Goal: Browse casually

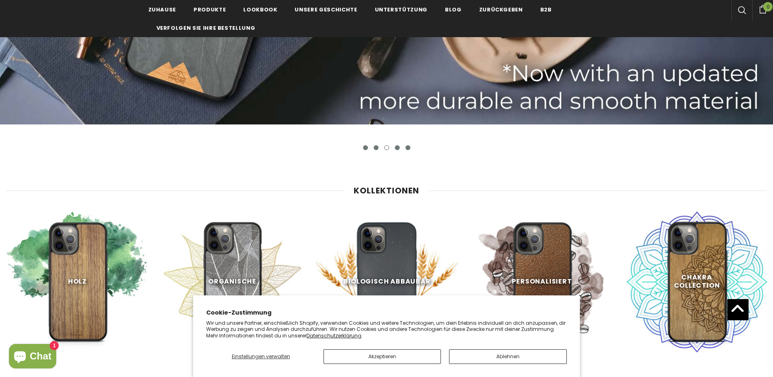
scroll to position [408, 0]
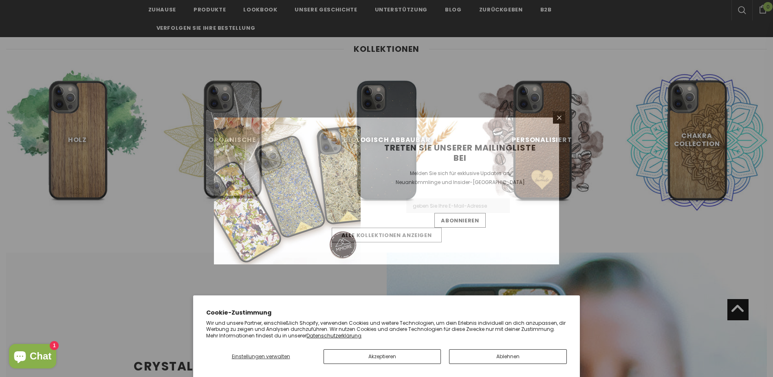
click at [433, 139] on div "Treten Sie unserer Mailingliste bei Melden Sie sich für exklusive Updates an, N…" at bounding box center [460, 190] width 199 height 147
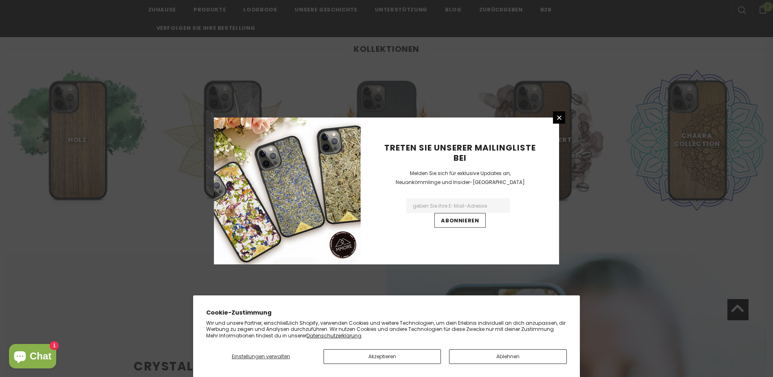
click at [552, 114] on div "Treten Sie unserer Mailingliste bei Melden Sie sich für exklusive Updates an, N…" at bounding box center [386, 188] width 773 height 377
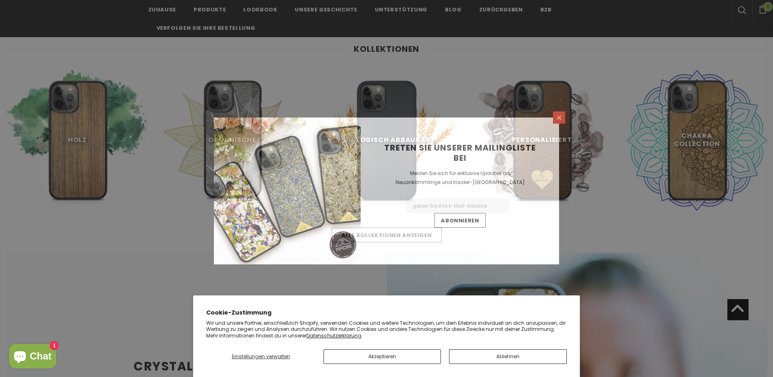
click at [556, 117] on icon at bounding box center [559, 117] width 7 height 7
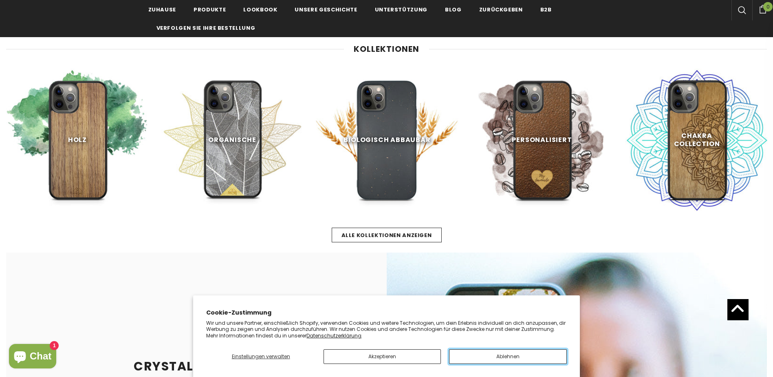
click at [478, 358] on button "Ablehnen" at bounding box center [507, 356] width 117 height 15
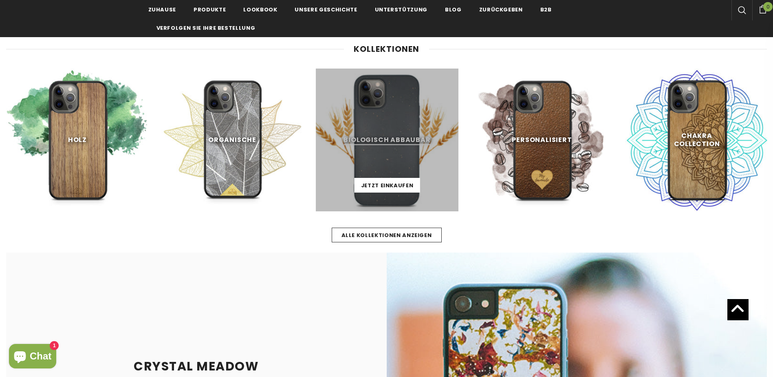
click at [384, 156] on link at bounding box center [387, 139] width 143 height 143
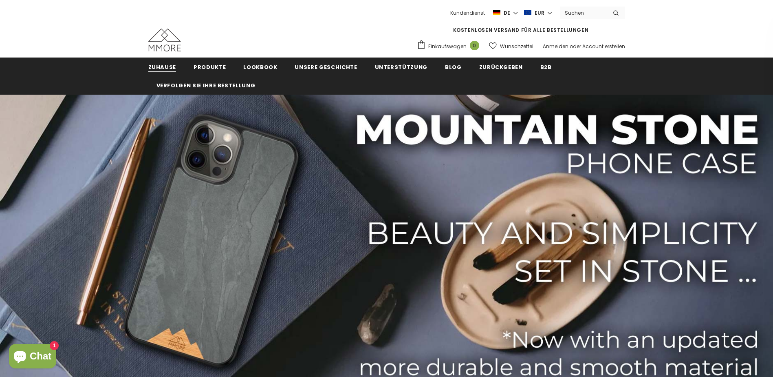
click at [166, 65] on span "Zuhause" at bounding box center [162, 67] width 28 height 8
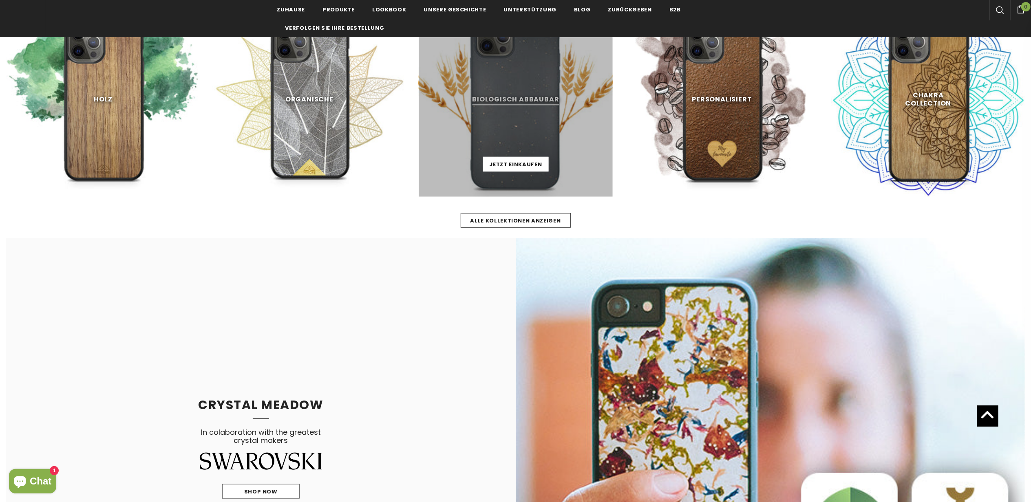
scroll to position [421, 0]
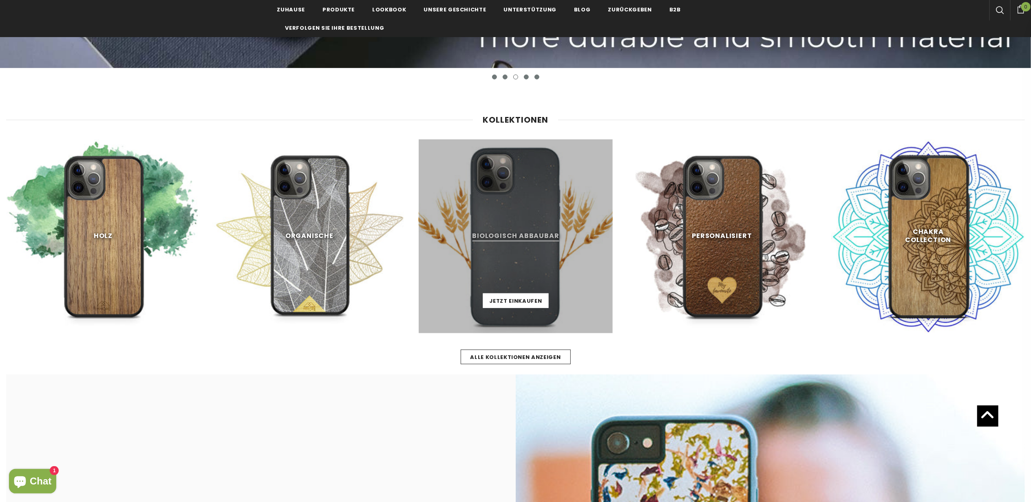
click at [540, 287] on link at bounding box center [516, 236] width 194 height 194
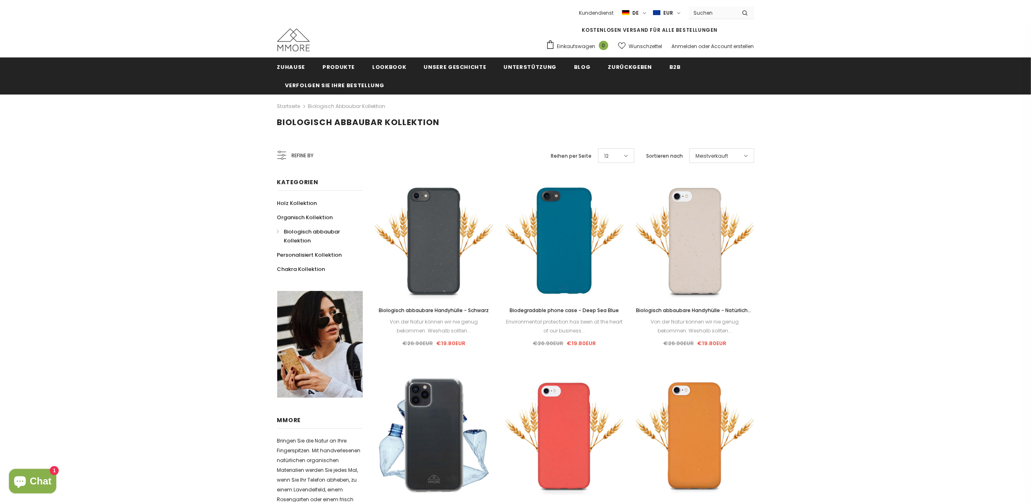
click at [730, 153] on div "Meistverkauft" at bounding box center [721, 155] width 65 height 15
click at [293, 156] on span "Refine by" at bounding box center [303, 155] width 22 height 9
